Goal: Complete application form

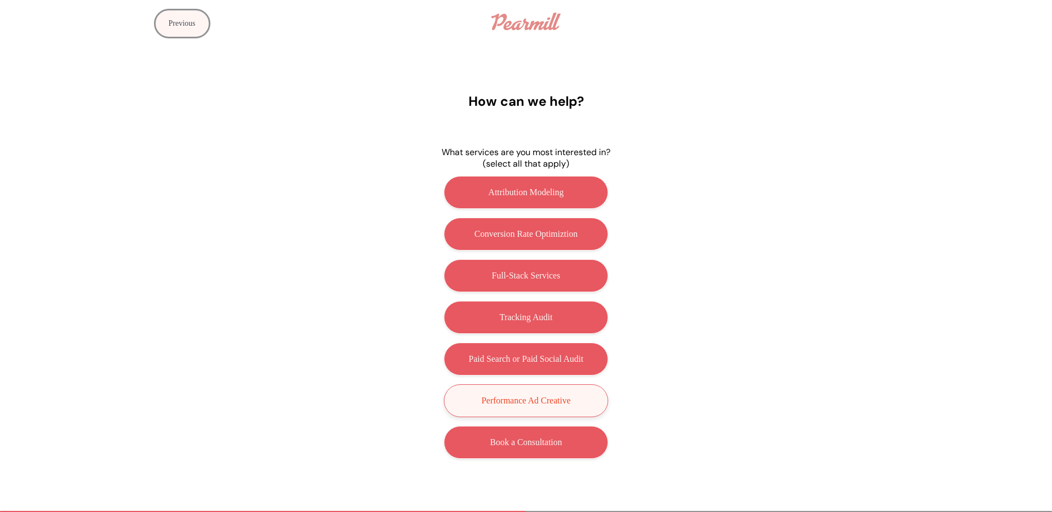
click at [531, 406] on button "Performance Ad Creative" at bounding box center [526, 400] width 164 height 33
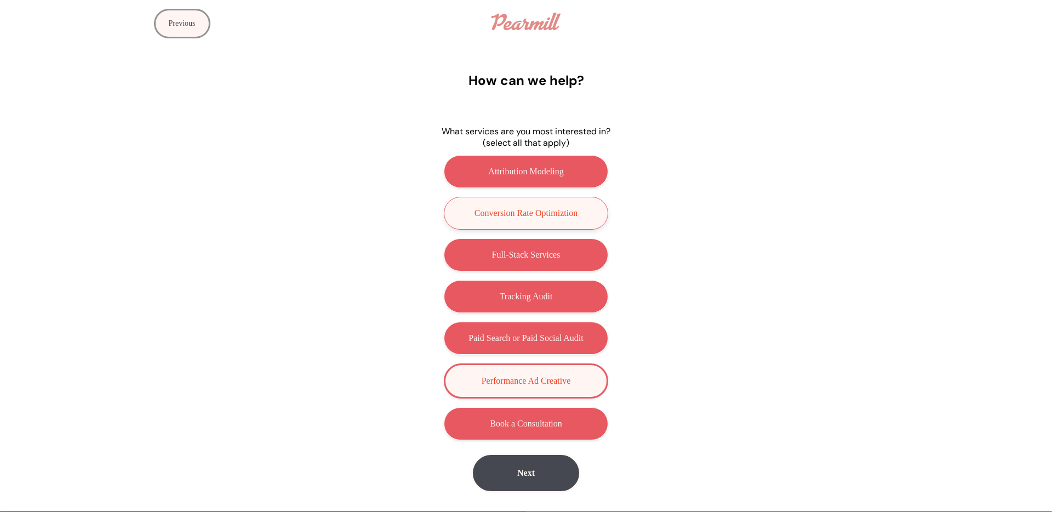
click at [524, 218] on p "Conversion Rate Optimiztion" at bounding box center [526, 213] width 103 height 10
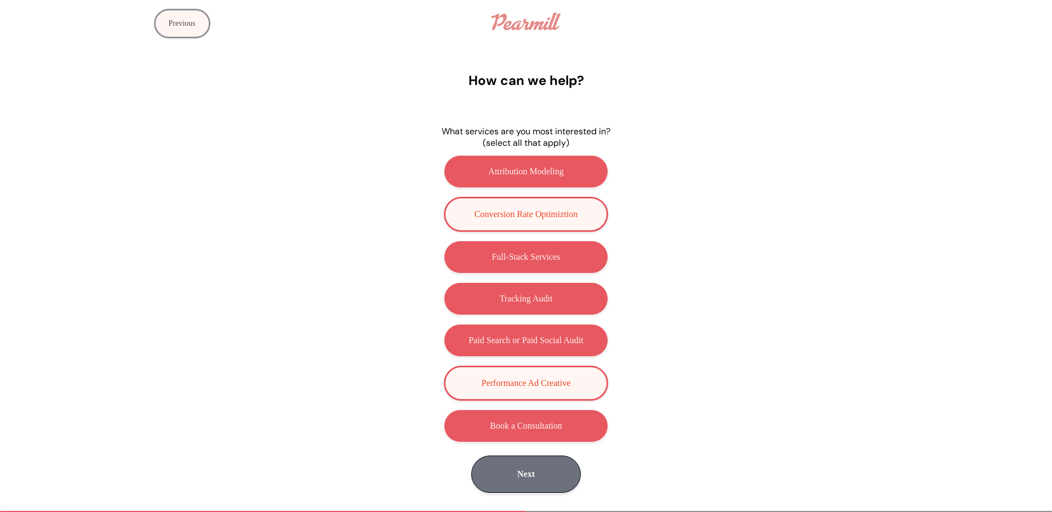
click at [542, 479] on button "Next" at bounding box center [526, 473] width 110 height 37
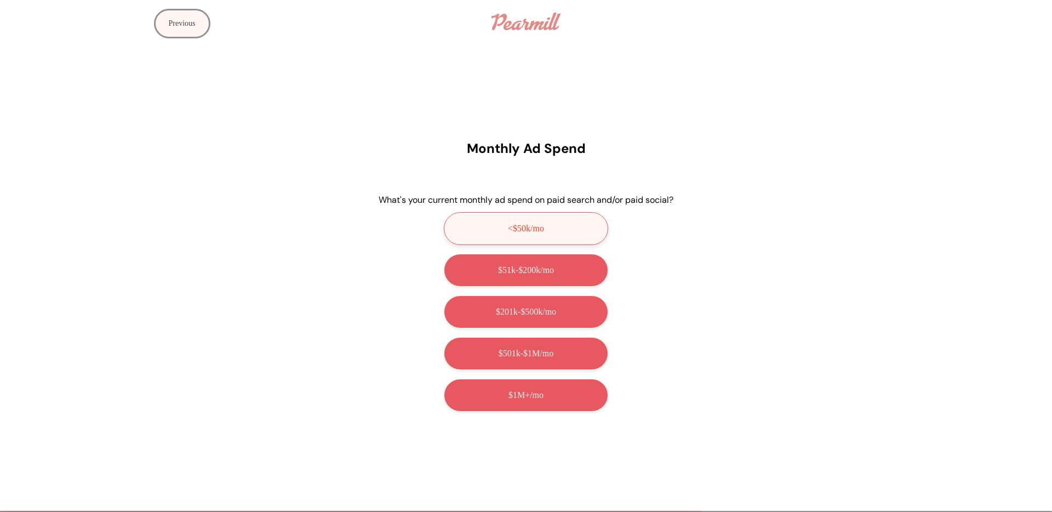
click at [493, 224] on button "<$50k/mo" at bounding box center [526, 228] width 164 height 33
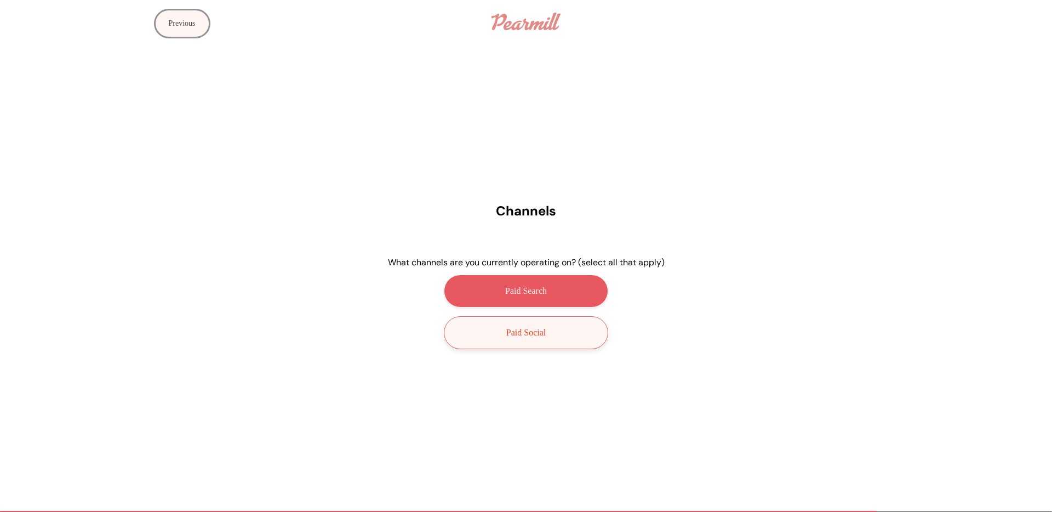
click at [525, 328] on p "Paid Social" at bounding box center [525, 333] width 39 height 10
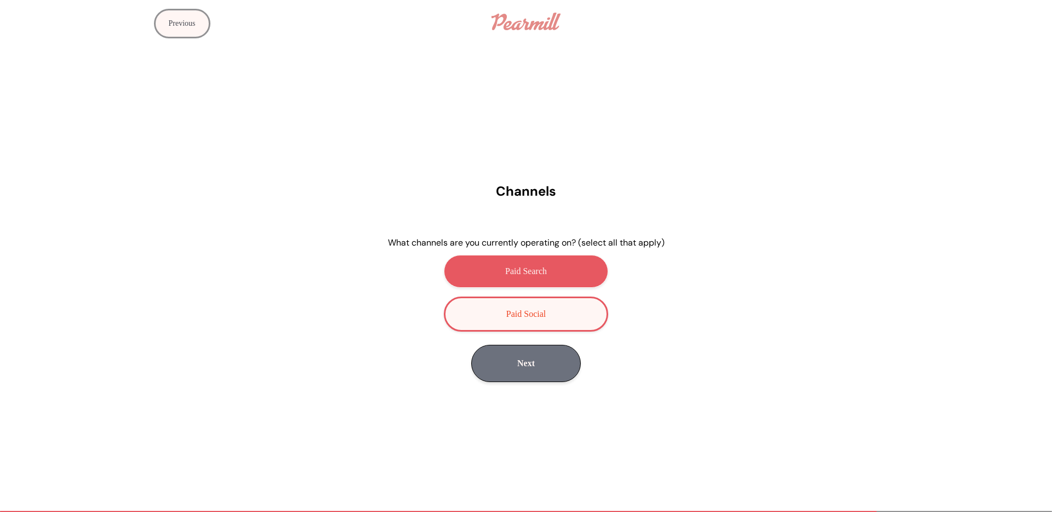
click at [529, 376] on button "Next" at bounding box center [526, 363] width 110 height 37
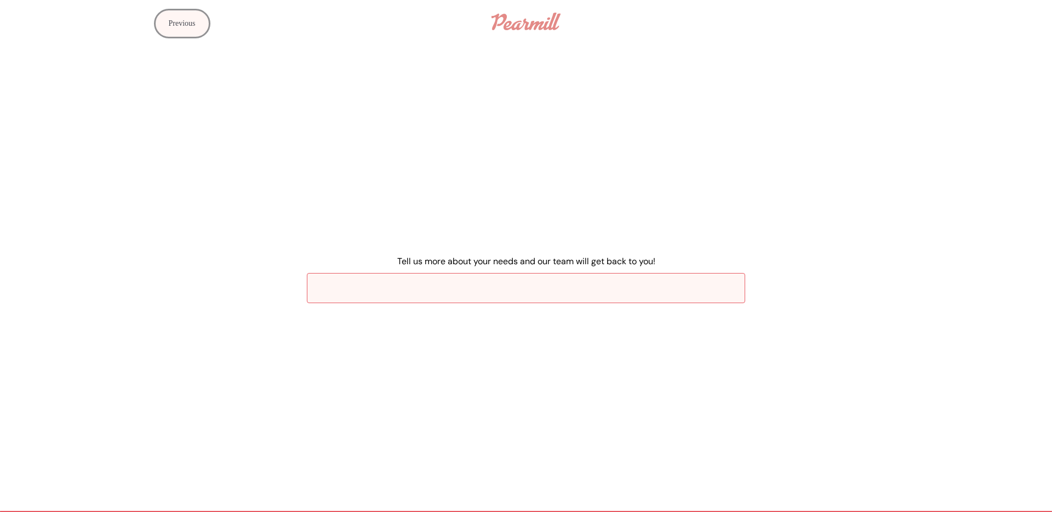
click at [483, 290] on input "Tell us more about your needs and our team will get back to you!" at bounding box center [526, 288] width 438 height 30
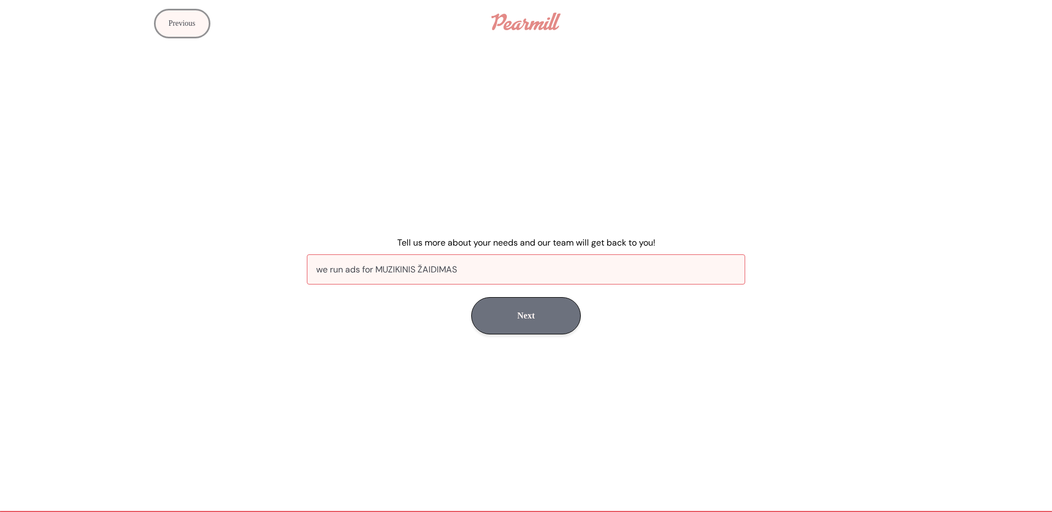
type input "we run ads for MUZIKINIS ŽAIDIMAS"
click at [550, 315] on button "Next" at bounding box center [526, 315] width 110 height 37
